Goal: Navigation & Orientation: Find specific page/section

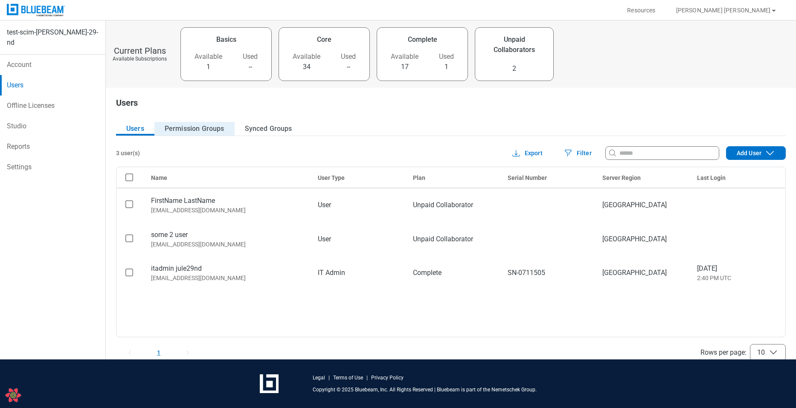
click at [193, 125] on button "Permission Groups" at bounding box center [194, 129] width 80 height 14
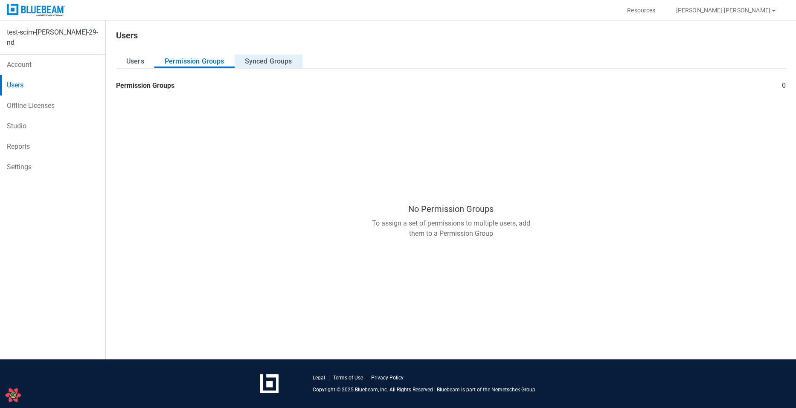
click at [249, 66] on button "Synced Groups" at bounding box center [269, 62] width 68 height 14
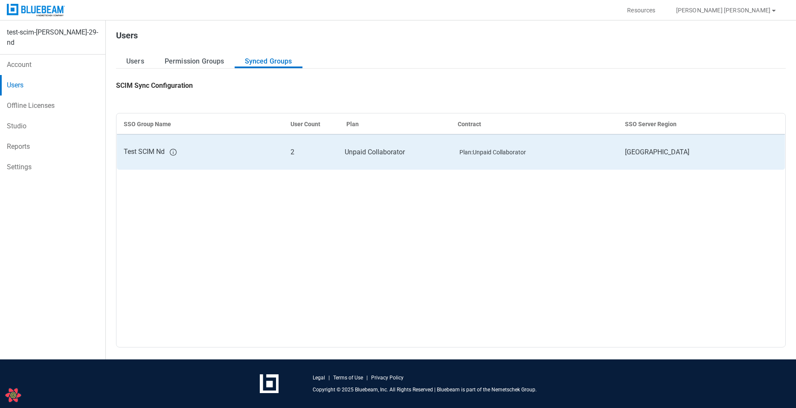
click at [243, 151] on div "Test SCIM Nd" at bounding box center [200, 152] width 153 height 11
click at [244, 151] on div "Test SCIM Nd" at bounding box center [200, 152] width 153 height 11
drag, startPoint x: 244, startPoint y: 151, endPoint x: 231, endPoint y: 140, distance: 16.3
click at [238, 142] on td "Test SCIM Nd" at bounding box center [200, 152] width 167 height 36
click at [219, 142] on td "Test SCIM Nd" at bounding box center [200, 152] width 167 height 36
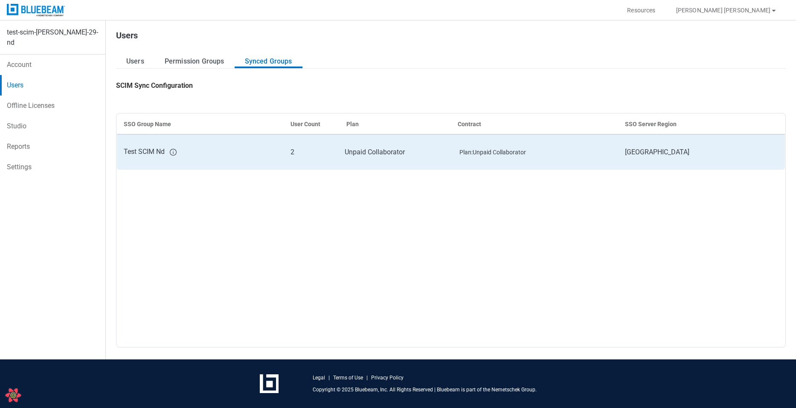
click at [217, 150] on div "Test SCIM Nd" at bounding box center [200, 152] width 153 height 11
click at [497, 139] on td "Plan : Unpaid Collaborator" at bounding box center [534, 152] width 167 height 36
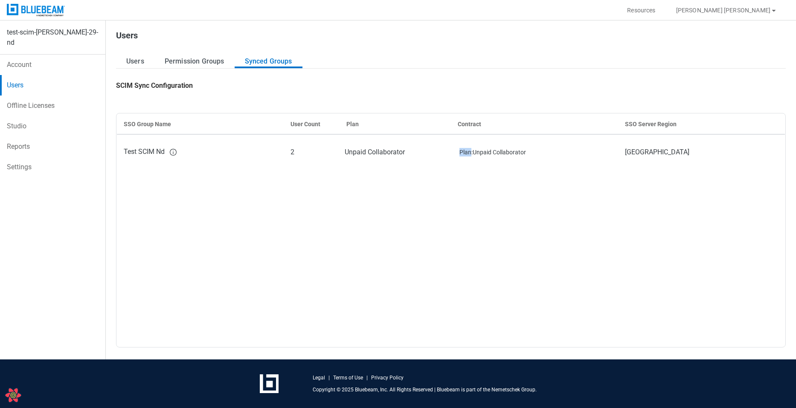
click at [26, 56] on link "Account" at bounding box center [52, 65] width 105 height 20
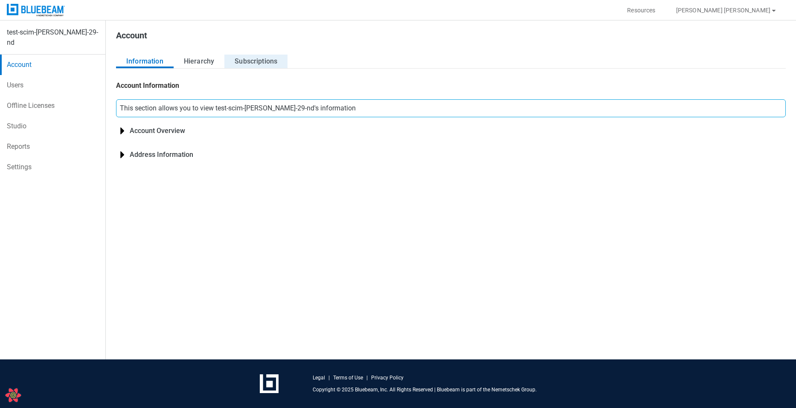
click at [278, 61] on button "Subscriptions" at bounding box center [255, 62] width 63 height 14
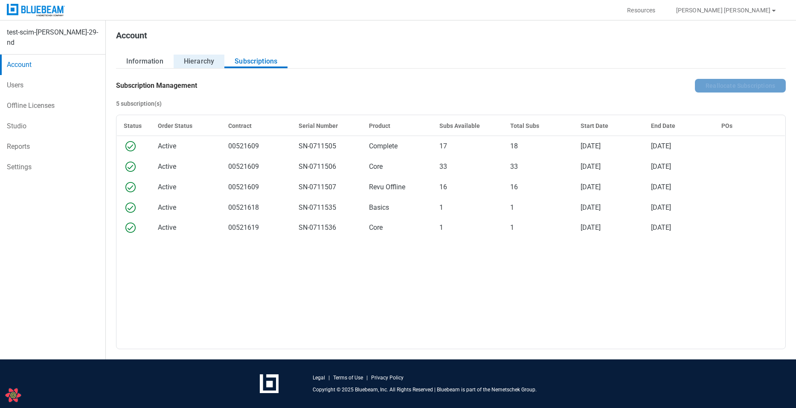
click at [189, 61] on button "Hierarchy" at bounding box center [199, 62] width 51 height 14
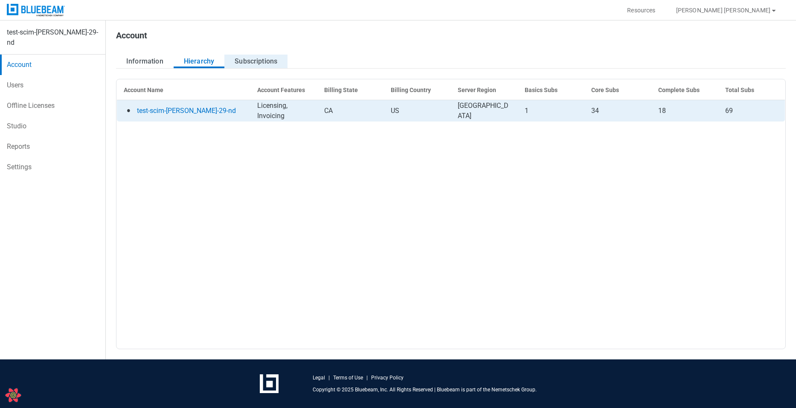
click at [256, 67] on button "Subscriptions" at bounding box center [255, 62] width 63 height 14
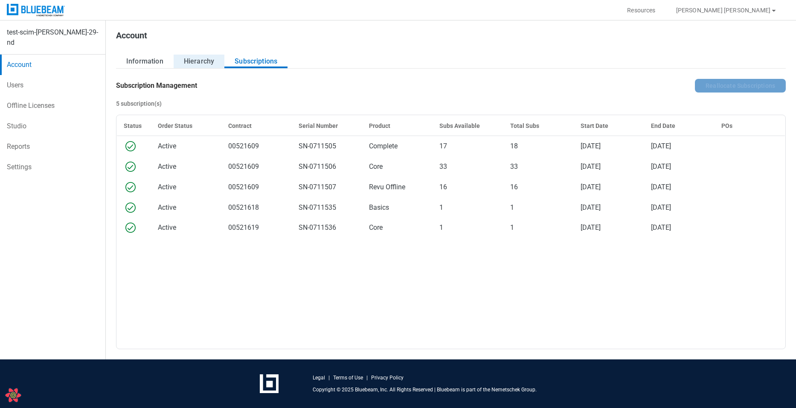
click at [193, 63] on button "Hierarchy" at bounding box center [199, 62] width 51 height 14
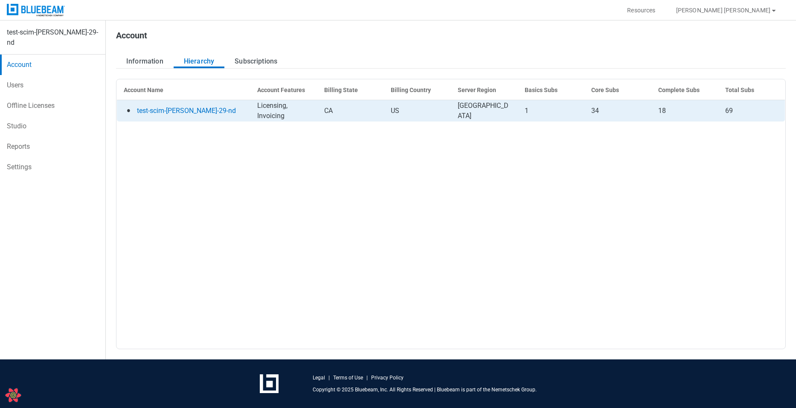
click at [12, 88] on link "Users" at bounding box center [52, 85] width 105 height 20
select select "**"
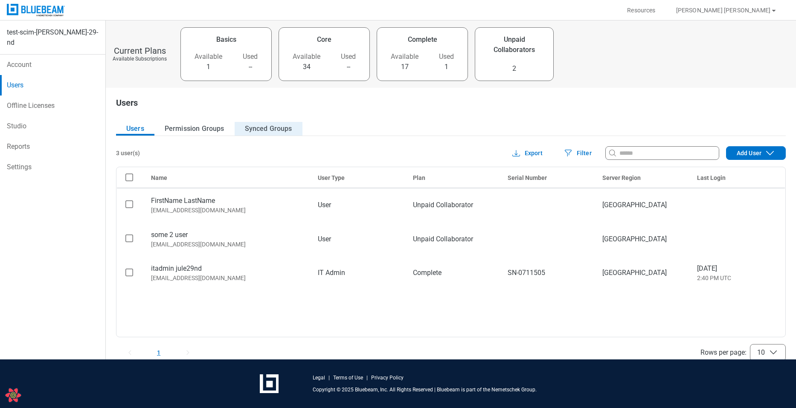
click at [280, 132] on button "Synced Groups" at bounding box center [269, 129] width 68 height 14
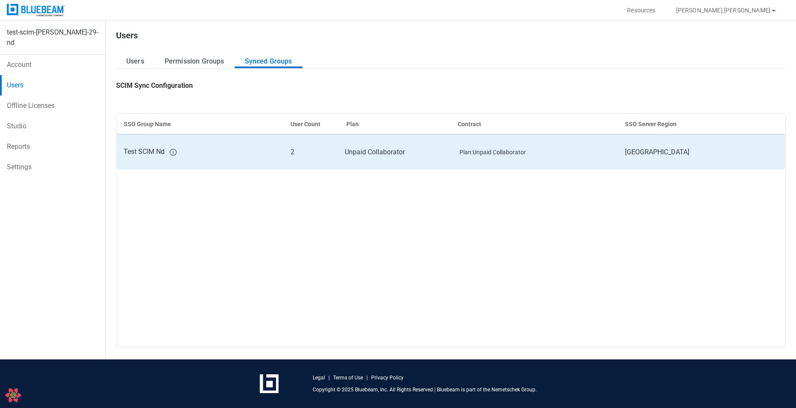
click at [291, 159] on td "2" at bounding box center [312, 152] width 56 height 36
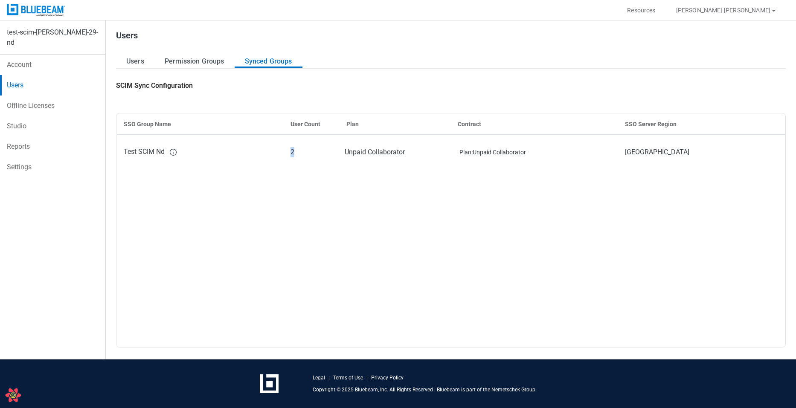
drag, startPoint x: 291, startPoint y: 159, endPoint x: 82, endPoint y: 121, distance: 212.8
click at [286, 158] on td "2" at bounding box center [312, 152] width 56 height 36
click at [328, 170] on div "SSO Group Name User Count Plan Contract SSO Server Region Test SCIM Nd 2 Unpaid…" at bounding box center [451, 230] width 670 height 235
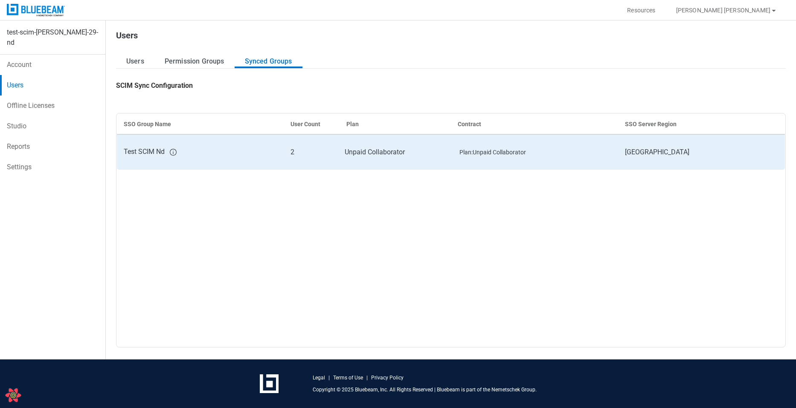
click at [329, 149] on td "2" at bounding box center [312, 152] width 56 height 36
drag, startPoint x: 329, startPoint y: 149, endPoint x: 322, endPoint y: 162, distance: 14.7
click at [326, 156] on td "2" at bounding box center [312, 152] width 56 height 36
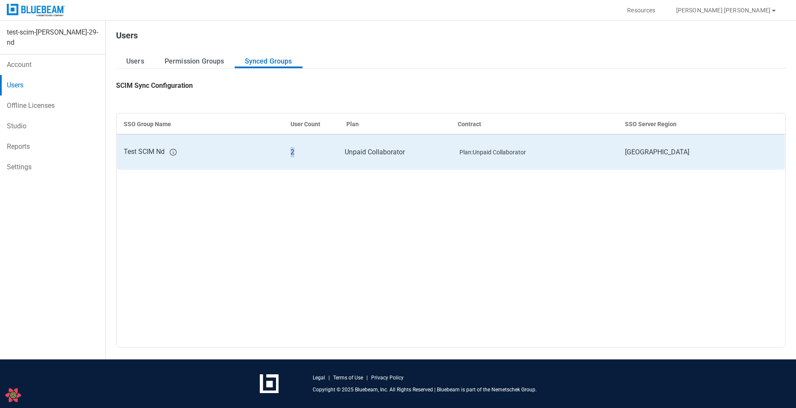
click at [326, 156] on td "2" at bounding box center [312, 152] width 56 height 36
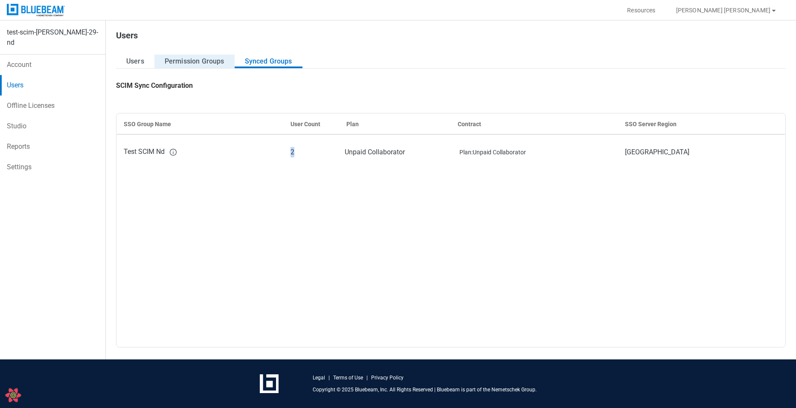
click at [180, 58] on button "Permission Groups" at bounding box center [194, 62] width 80 height 14
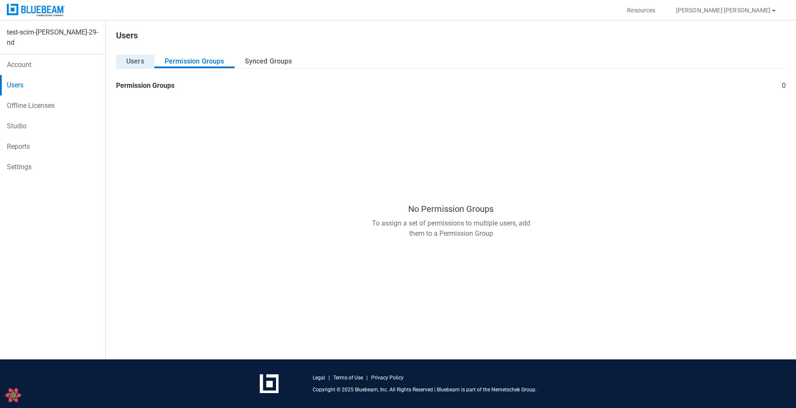
click at [119, 56] on button "Users" at bounding box center [135, 62] width 38 height 14
select select "**"
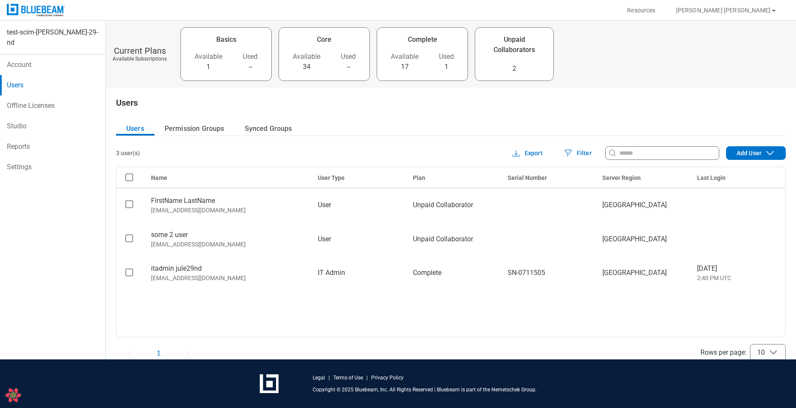
click at [5, 67] on link "Account" at bounding box center [52, 65] width 105 height 20
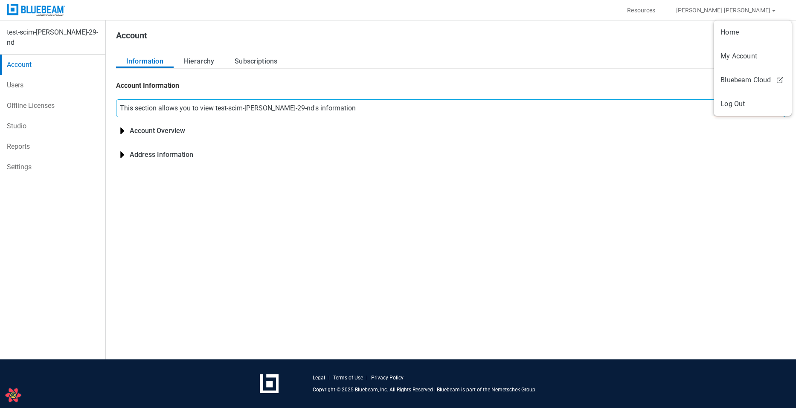
click at [752, 14] on button "[PERSON_NAME]" at bounding box center [727, 10] width 122 height 14
